Goal: Task Accomplishment & Management: Use online tool/utility

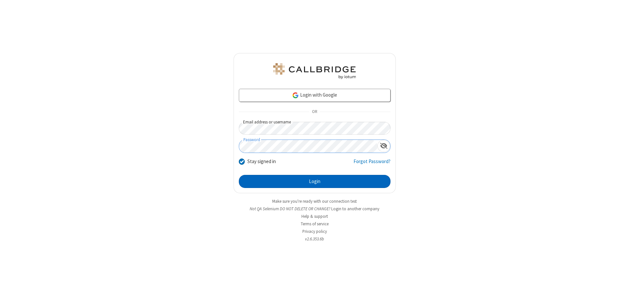
click at [314, 181] on button "Login" at bounding box center [315, 181] width 152 height 13
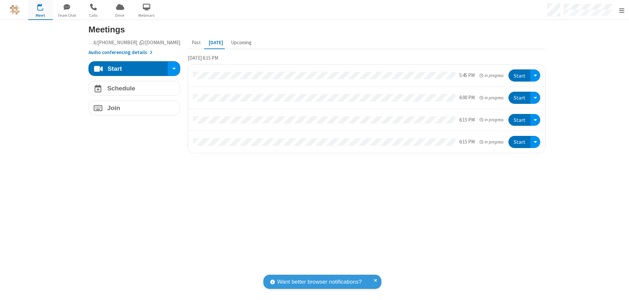
click at [621, 10] on span "Open menu" at bounding box center [621, 10] width 5 height 7
click at [40, 10] on span "button" at bounding box center [40, 6] width 25 height 11
click at [132, 88] on h4 "Schedule" at bounding box center [121, 88] width 28 height 6
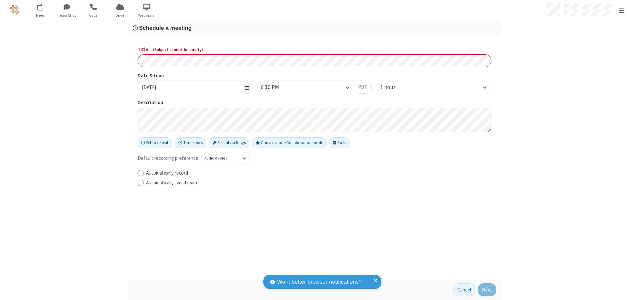
click at [312, 28] on h3 "Schedule a meeting" at bounding box center [315, 28] width 364 height 6
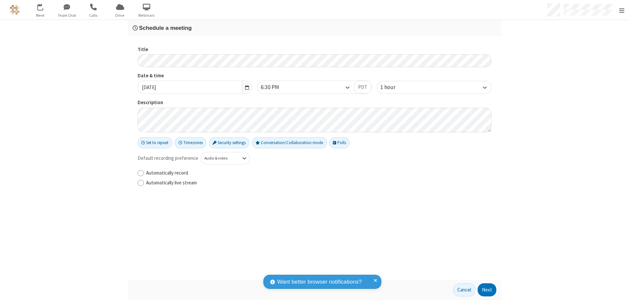
click at [485, 290] on button "Next" at bounding box center [486, 289] width 19 height 13
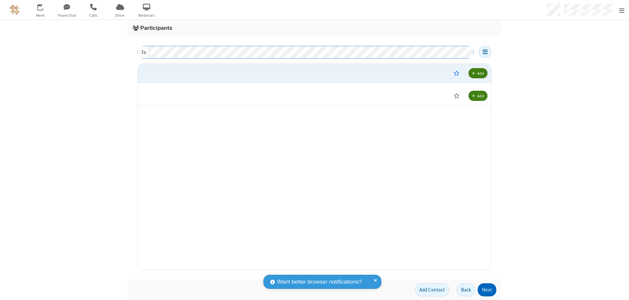
click at [485, 290] on button "Next" at bounding box center [486, 289] width 19 height 13
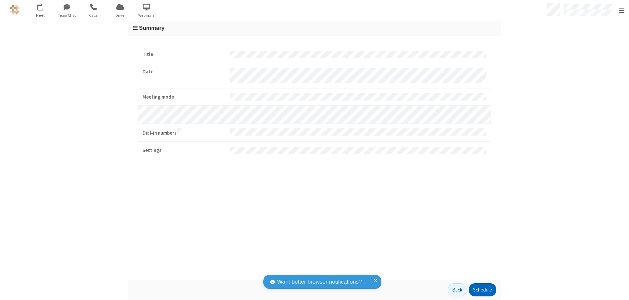
click at [480, 290] on button "Schedule" at bounding box center [483, 289] width 28 height 13
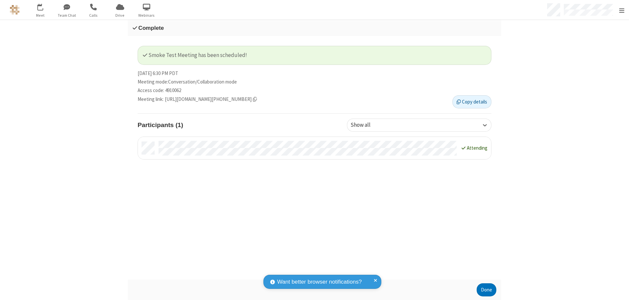
click at [484, 290] on button "Done" at bounding box center [486, 289] width 20 height 13
